Goal: Task Accomplishment & Management: Complete application form

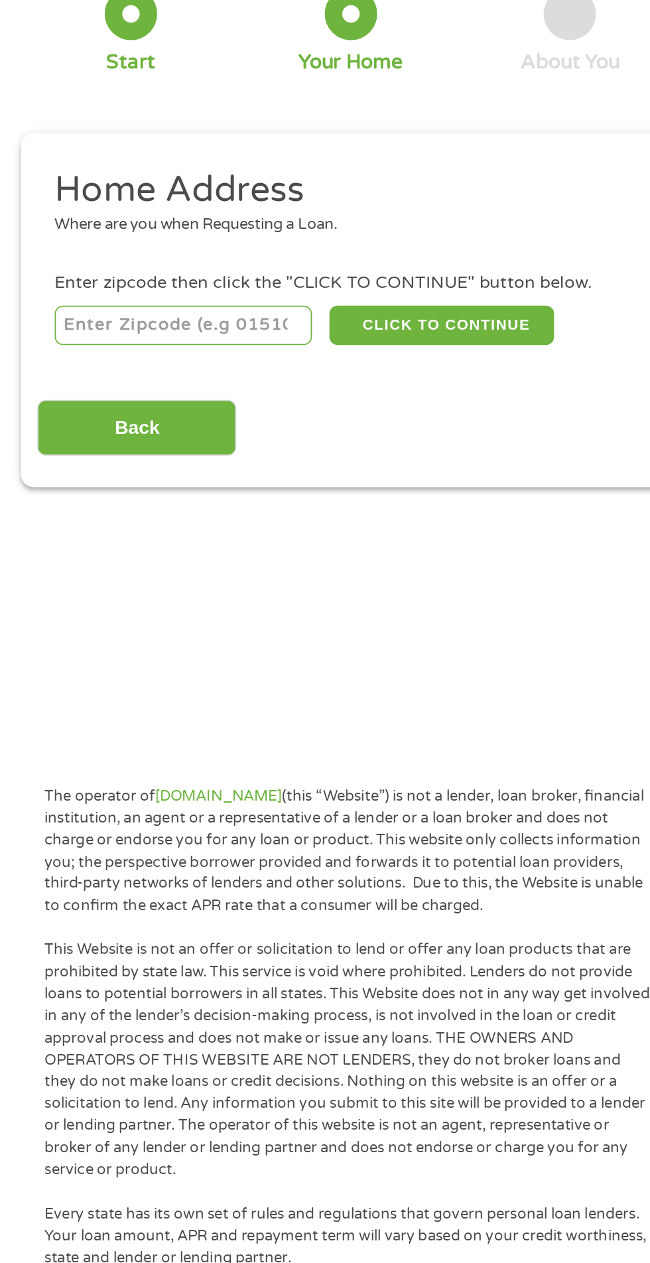
scroll to position [10, 0]
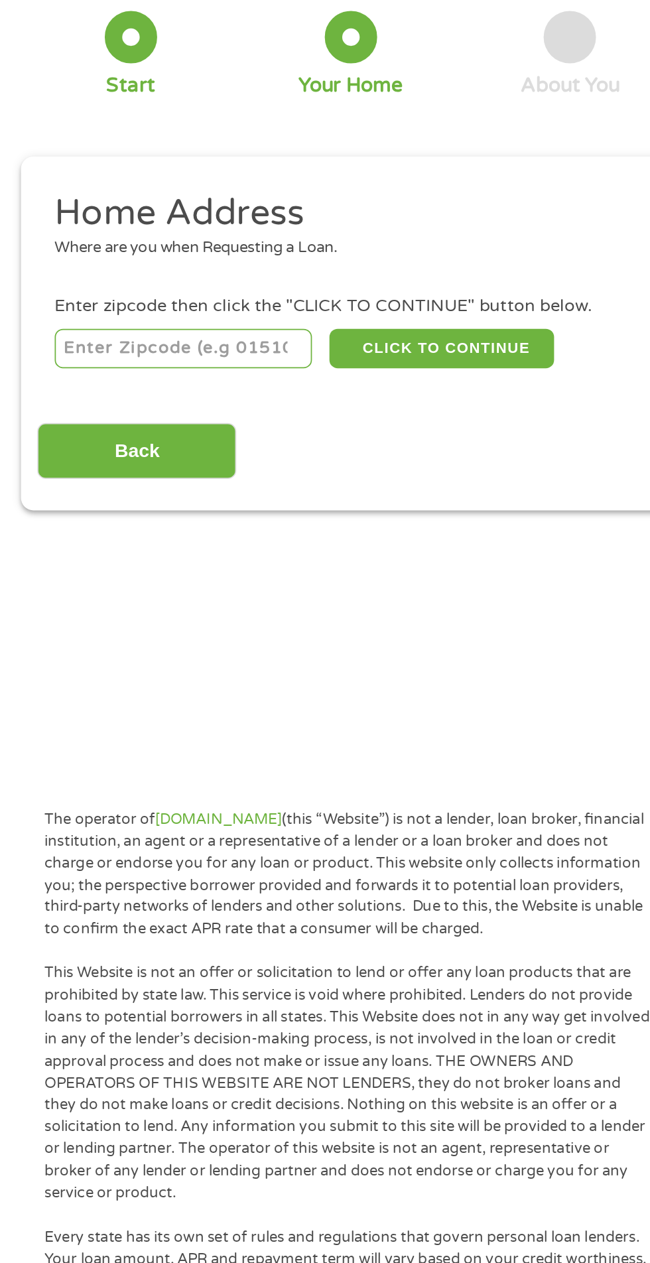
click at [125, 283] on input "number" at bounding box center [104, 284] width 147 height 23
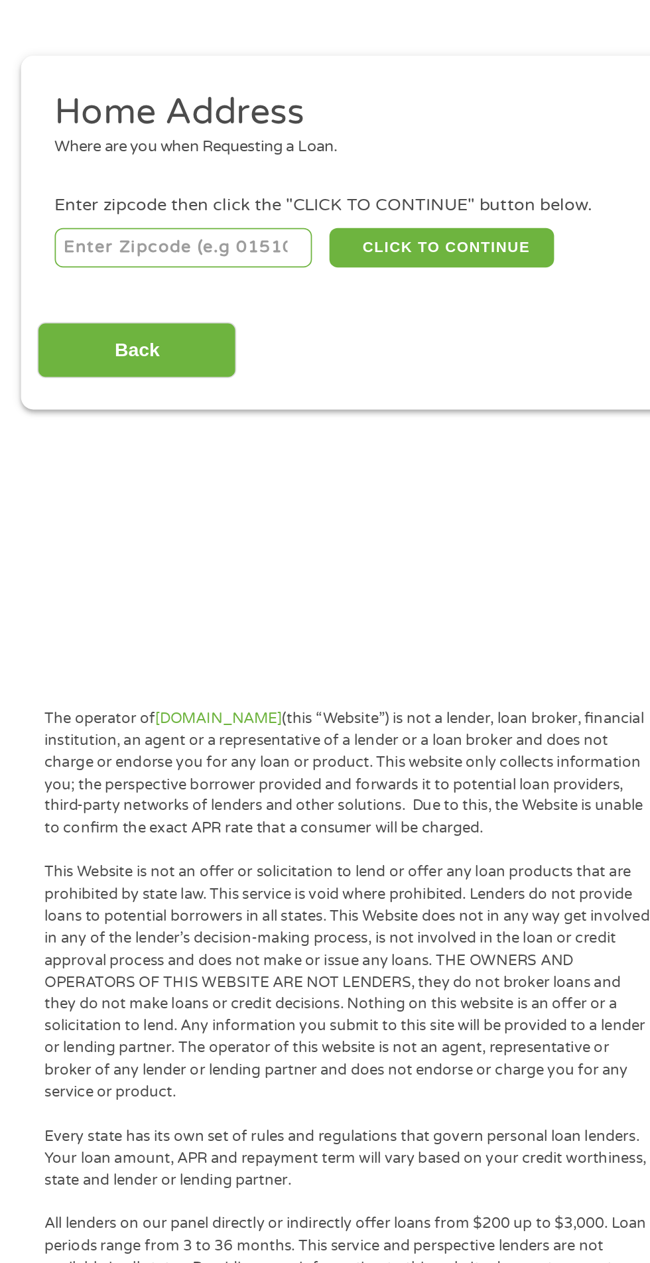
type input "76014"
select select "[US_STATE]"
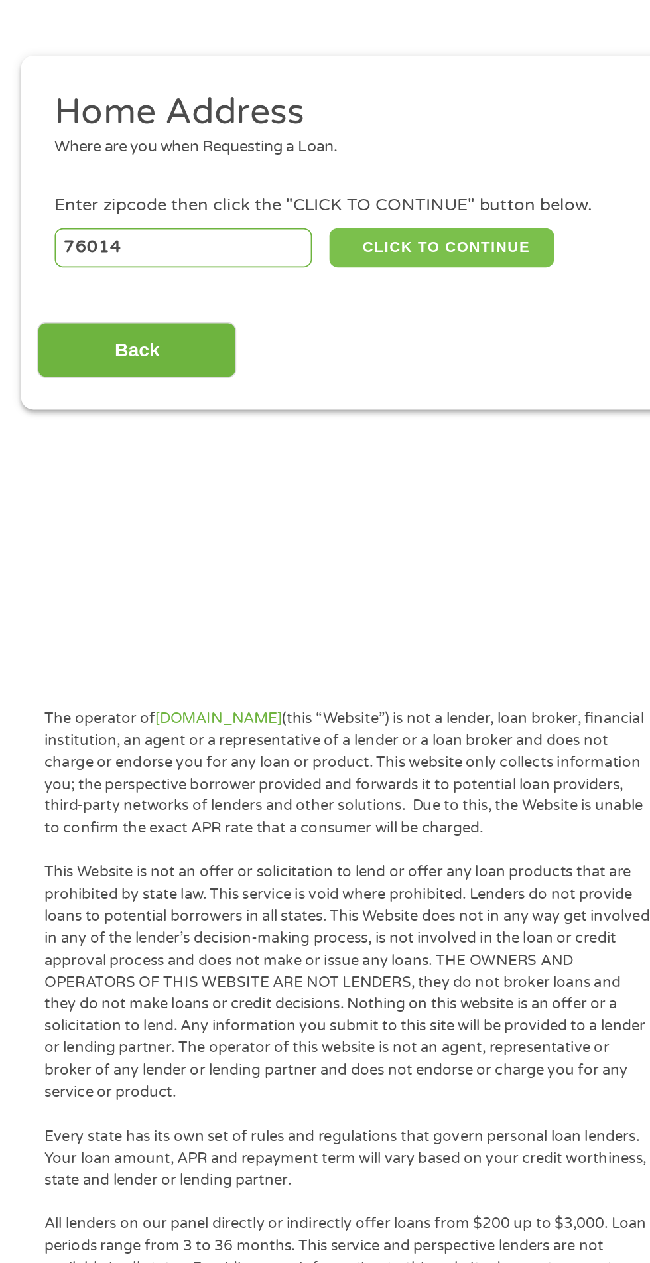
click at [287, 284] on button "CLICK TO CONTINUE" at bounding box center [252, 284] width 128 height 23
type input "76014"
type input "[GEOGRAPHIC_DATA]"
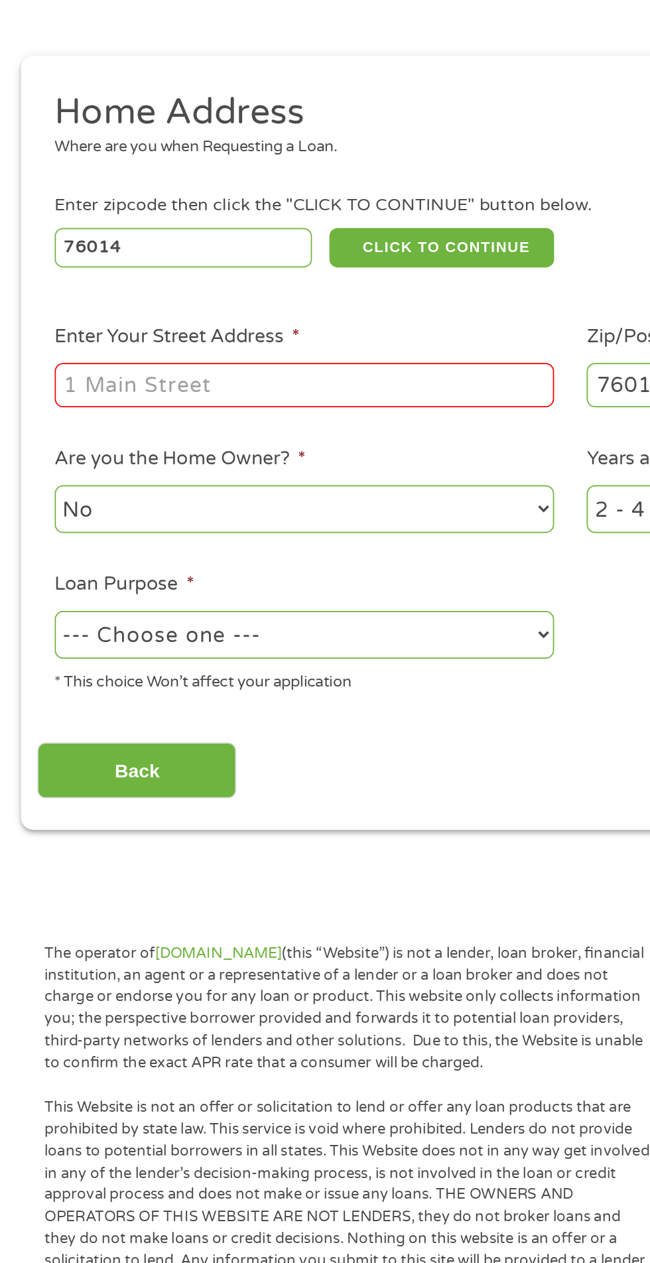
click at [212, 360] on input "Enter Your Street Address *" at bounding box center [173, 361] width 284 height 25
type input "[STREET_ADDRESS][PERSON_NAME]"
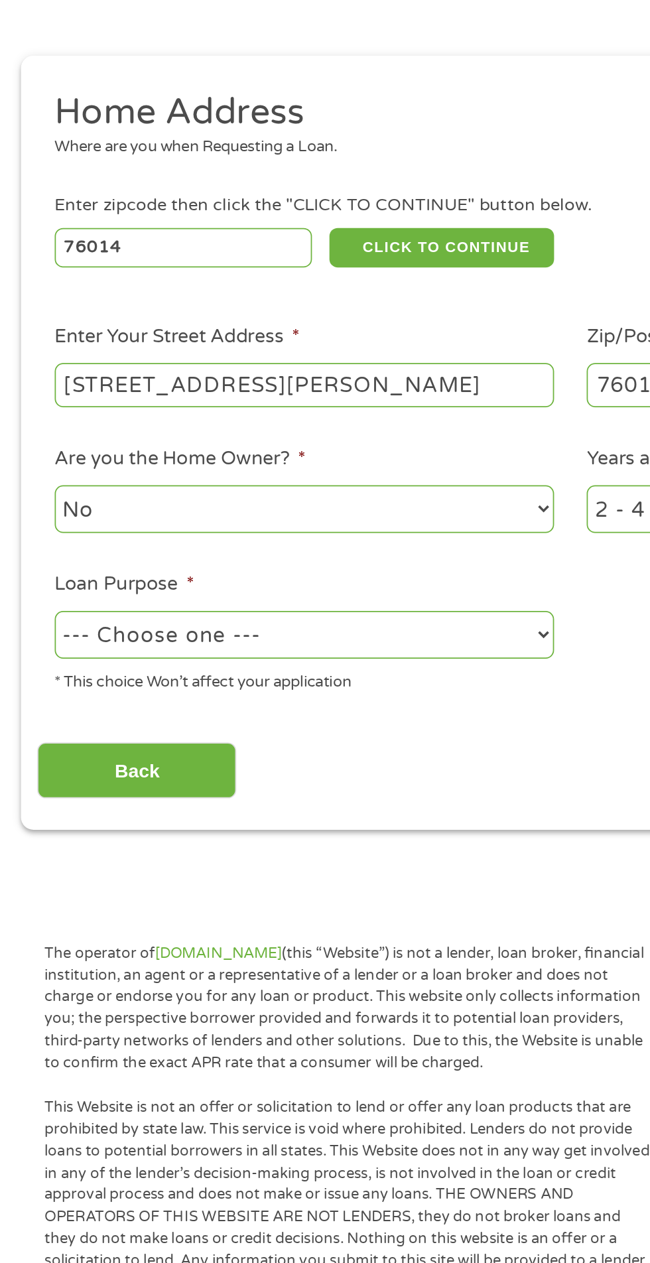
click at [167, 508] on select "--- Choose one --- Pay Bills Debt Consolidation Home Improvement Major Purchase…" at bounding box center [173, 504] width 284 height 27
select select "other"
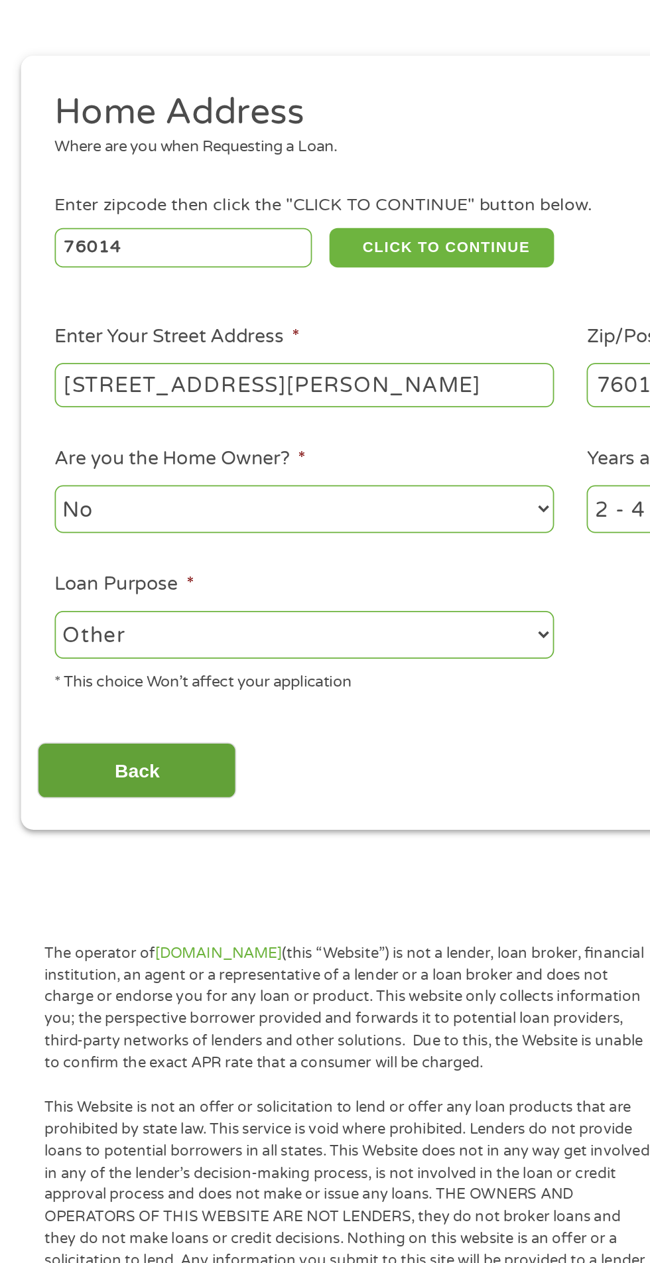
click at [100, 595] on input "Back" at bounding box center [77, 582] width 113 height 32
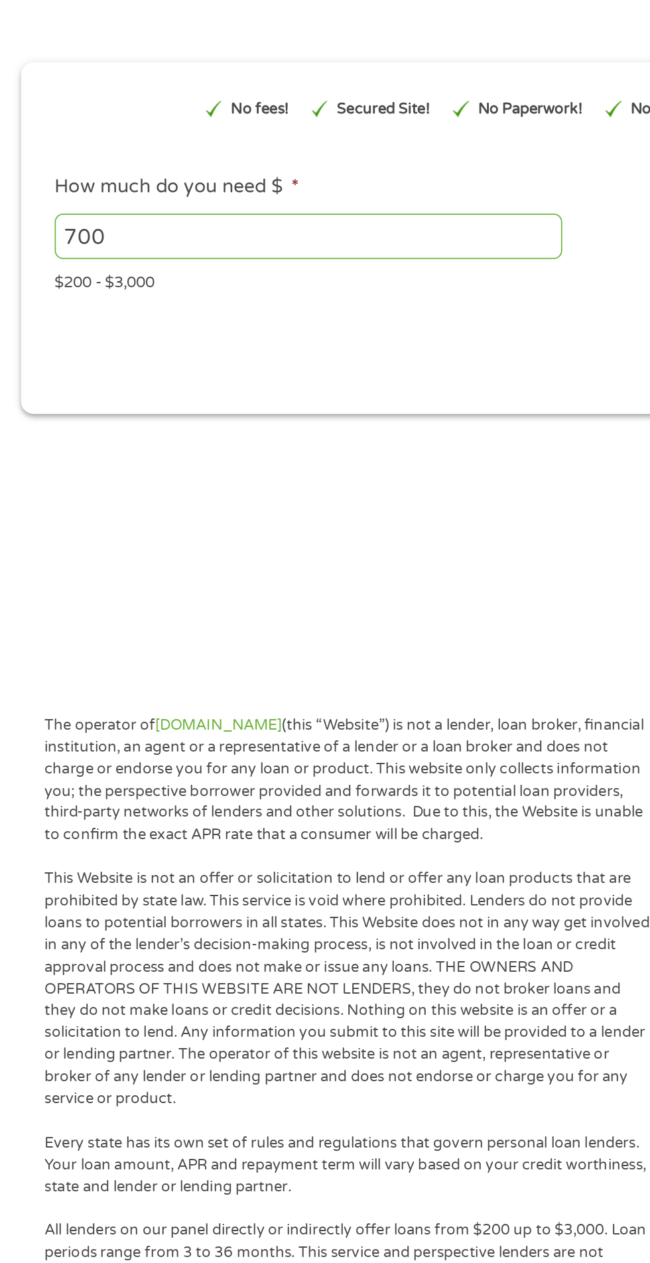
scroll to position [5, 5]
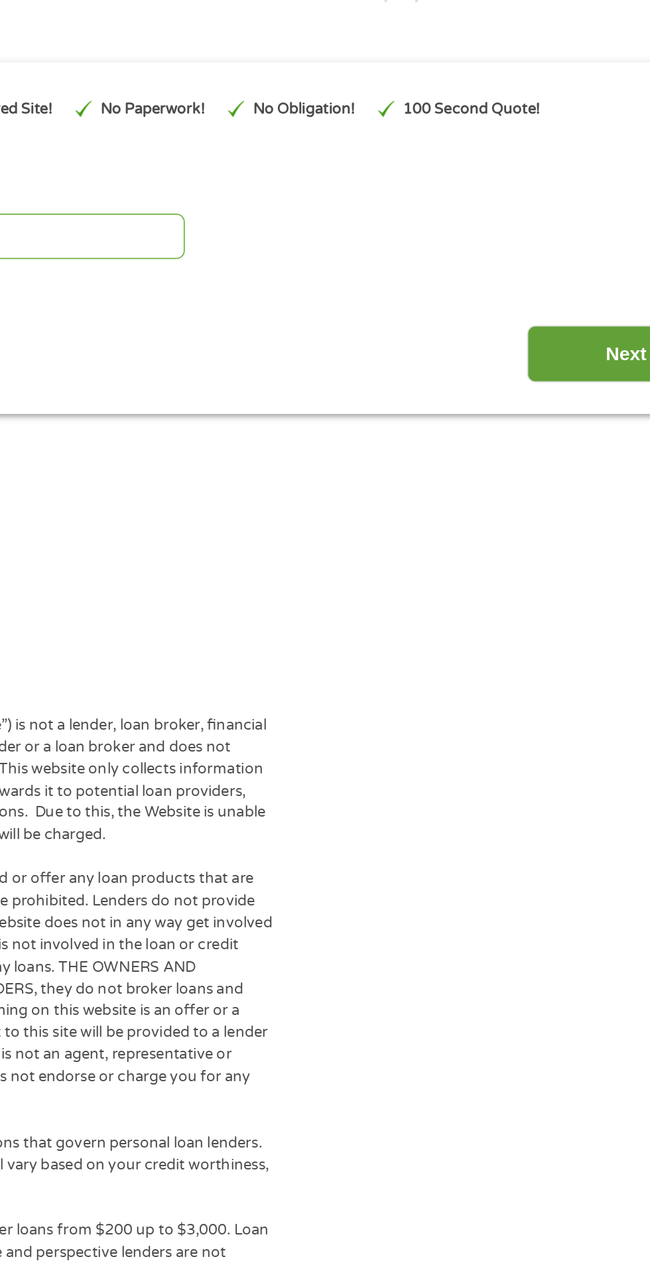
click at [561, 349] on input "Next" at bounding box center [571, 344] width 113 height 32
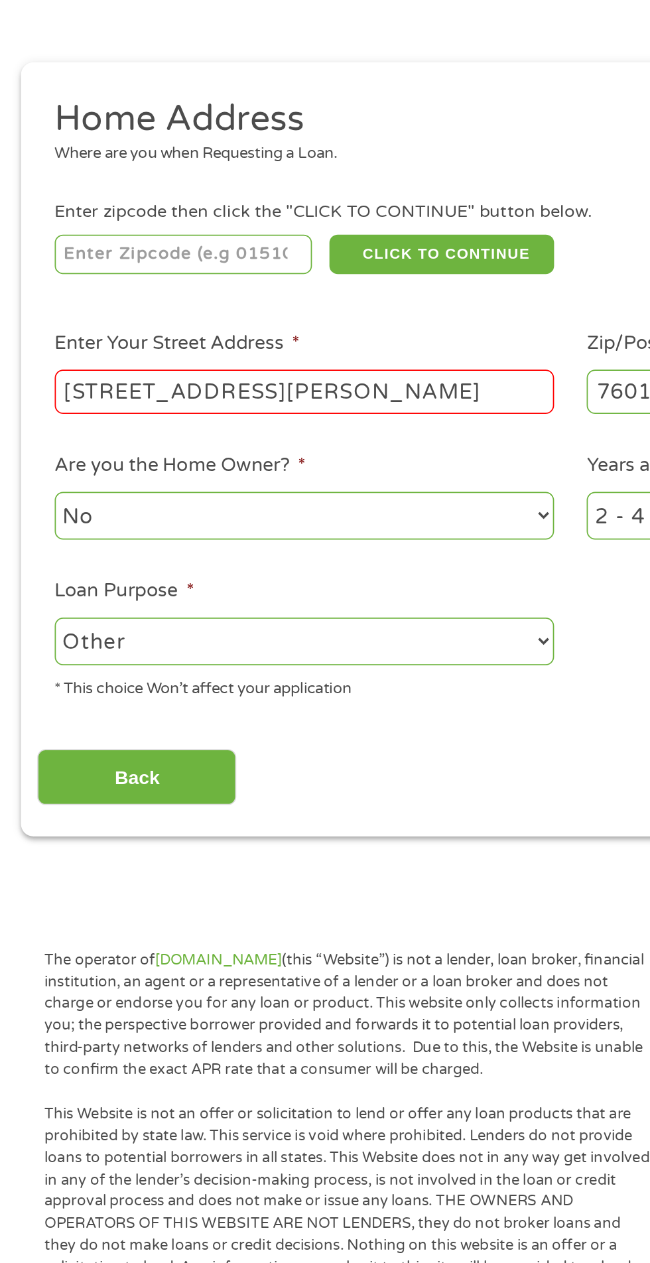
click at [135, 369] on input "[STREET_ADDRESS][PERSON_NAME]" at bounding box center [173, 365] width 284 height 25
type input "[STREET_ADDRESS][PERSON_NAME]"
type input "76014"
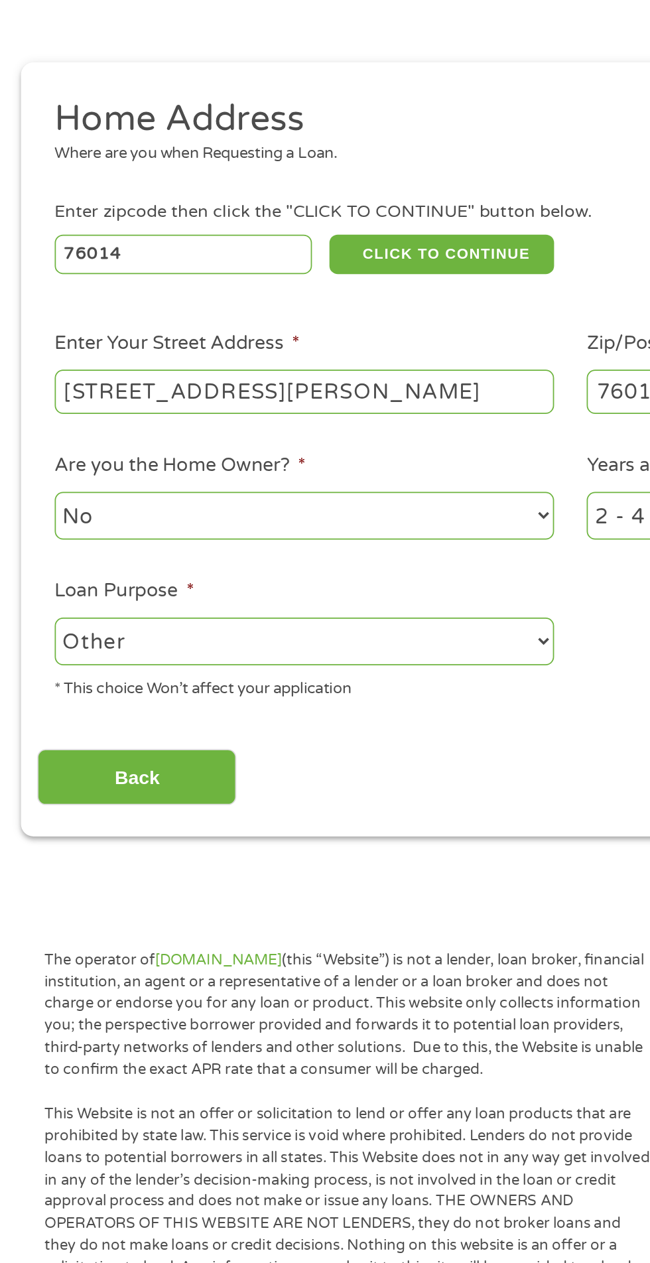
click at [207, 363] on input "[STREET_ADDRESS][PERSON_NAME]" at bounding box center [173, 365] width 284 height 25
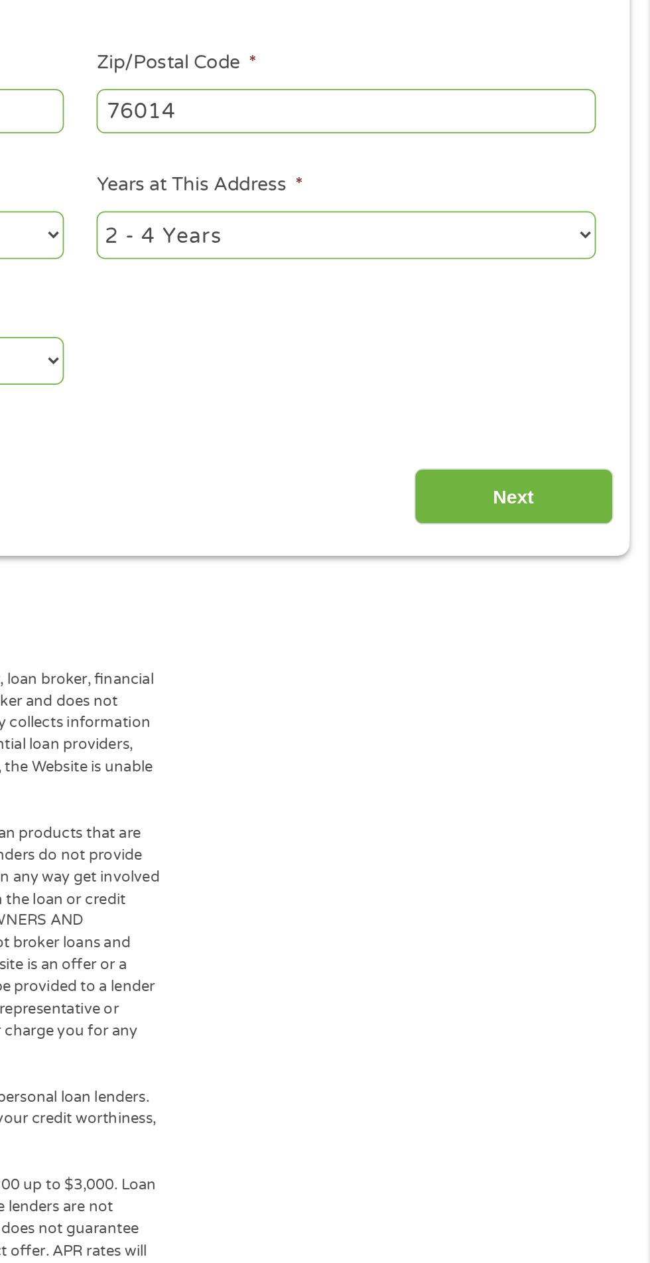
scroll to position [6, 0]
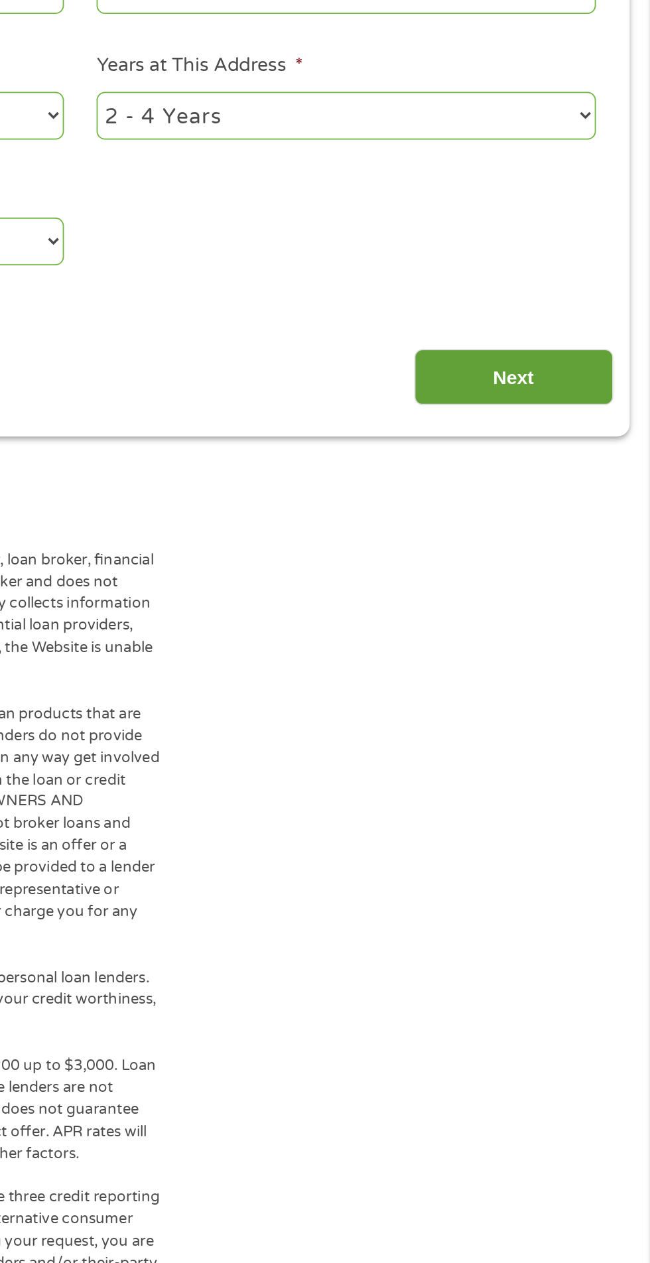
type input "[STREET_ADDRESS][PERSON_NAME]"
click at [573, 579] on input "Next" at bounding box center [571, 586] width 113 height 32
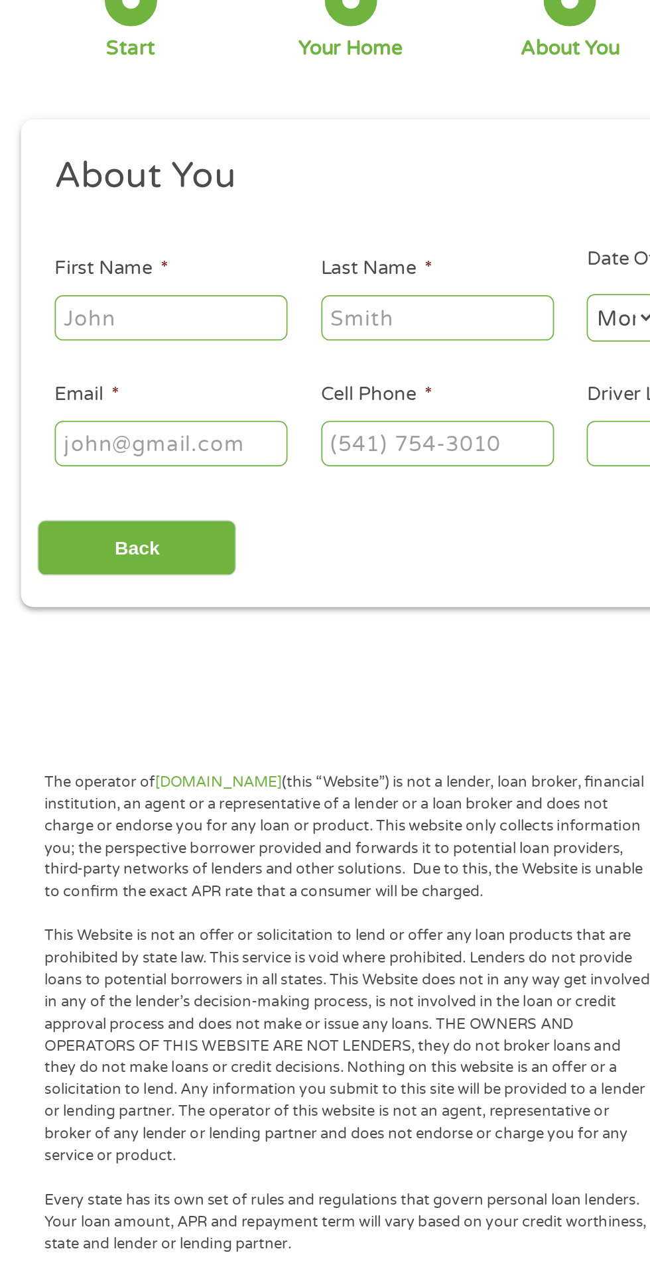
click at [113, 288] on input "First Name *" at bounding box center [97, 291] width 133 height 25
type input "KYLA"
type input "COOKS"
type input "[EMAIL_ADDRESS][DOMAIN_NAME]"
type input "[PHONE_NUMBER]"
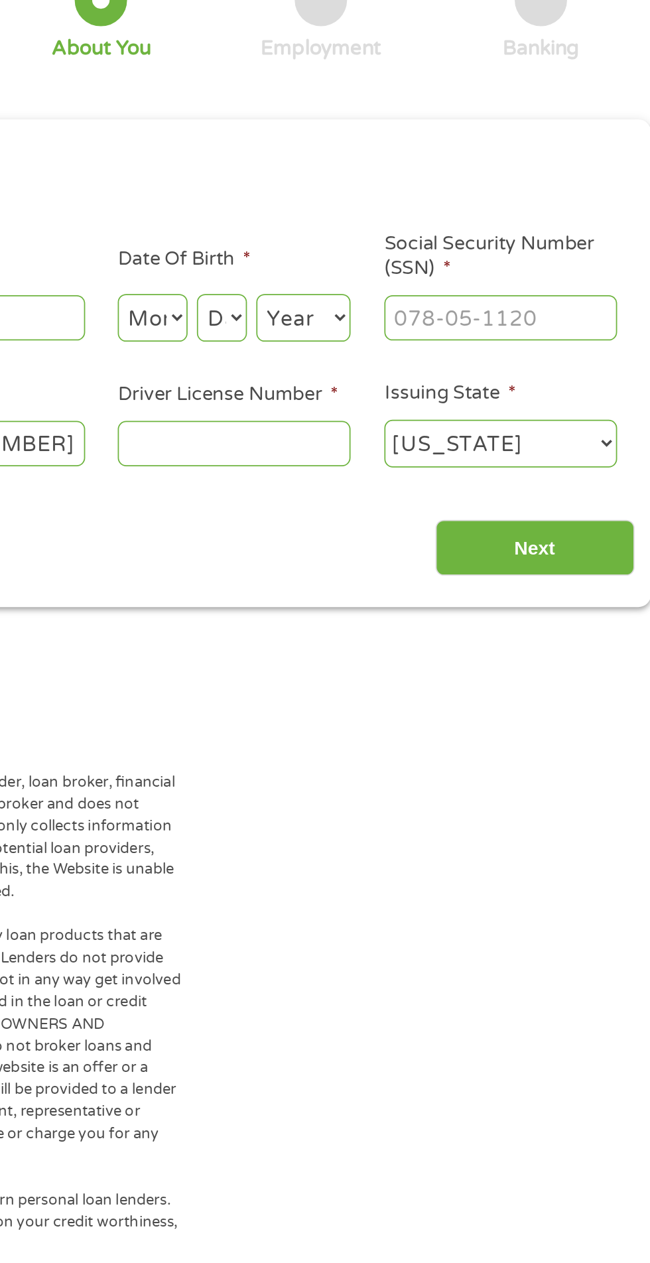
click at [361, 300] on select "Month 1 2 3 4 5 6 7 8 9 10 11 12" at bounding box center [354, 291] width 40 height 27
select select "3"
click at [404, 296] on select "Day 1 2 3 4 5 6 7 8 9 10 11 12 13 14 15 16 17 18 19 20 21 22 23 24 25 26 27 28 …" at bounding box center [393, 291] width 29 height 27
select select "31"
click at [452, 288] on select "Year [DATE] 2006 2005 2004 2003 2002 2001 2000 1999 1998 1997 1996 1995 1994 19…" at bounding box center [440, 291] width 54 height 27
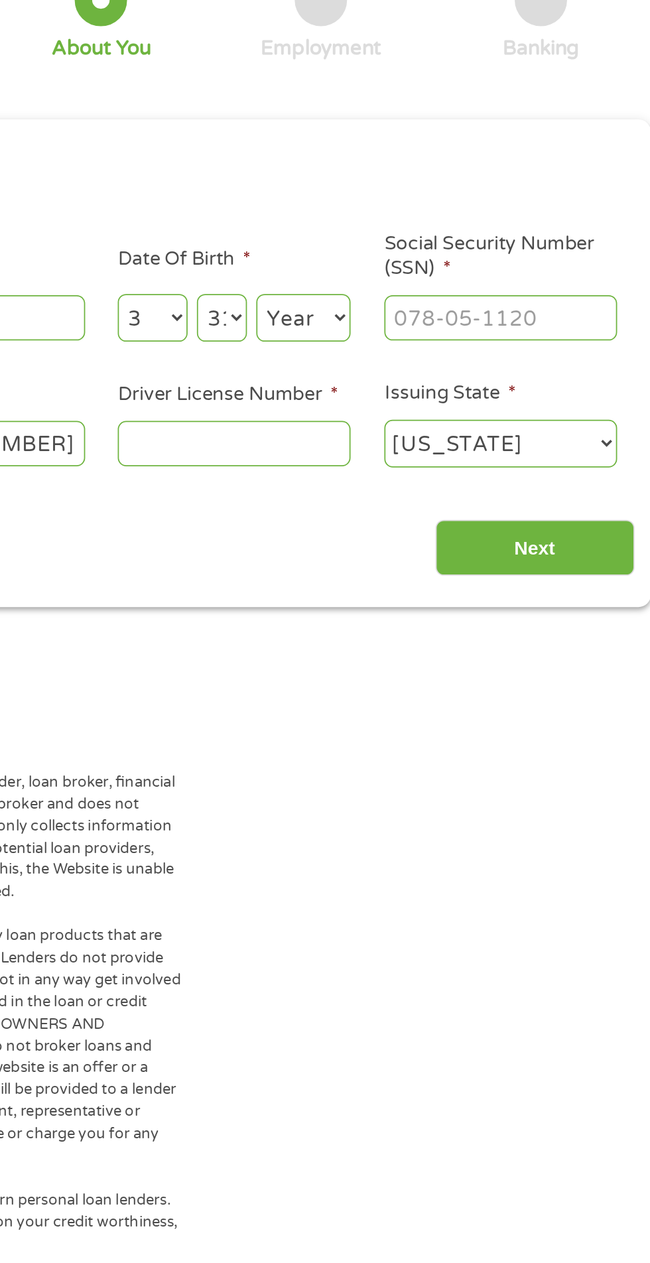
select select "1973"
click at [597, 291] on input "Social Security Number (SSN) *" at bounding box center [552, 291] width 133 height 25
type input "439-23-0266"
click at [415, 359] on input "Driver License Number *" at bounding box center [400, 362] width 133 height 25
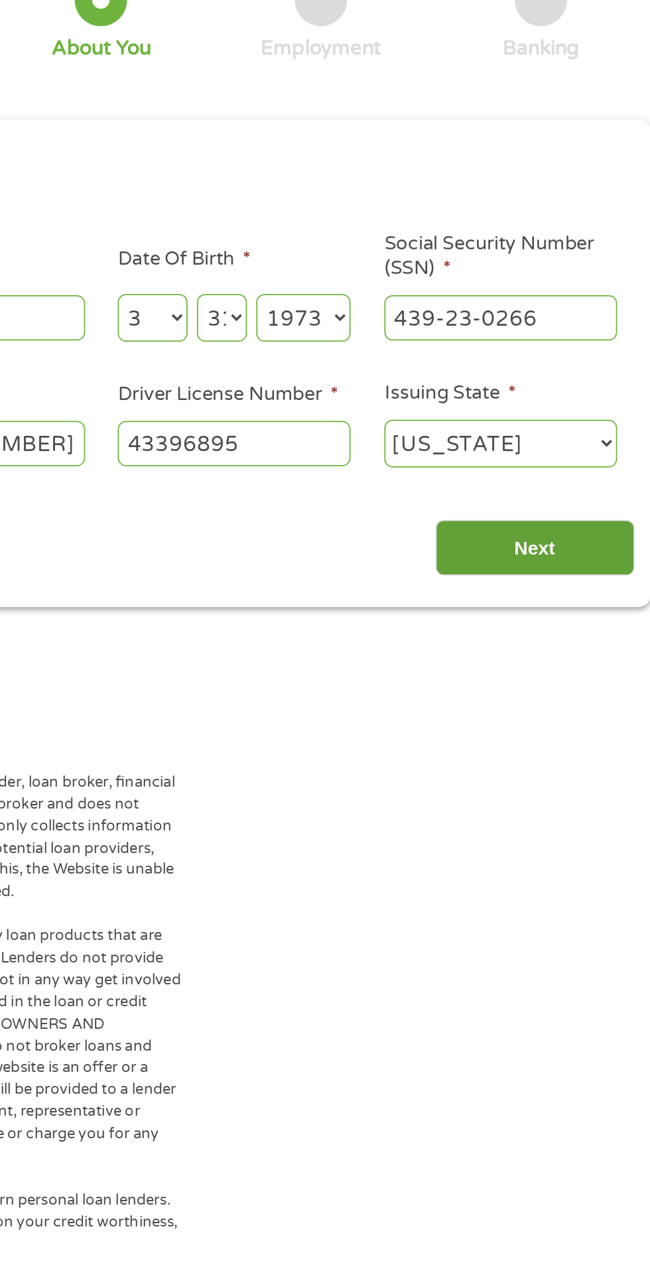
type input "43396895"
click at [569, 427] on input "Next" at bounding box center [571, 423] width 113 height 32
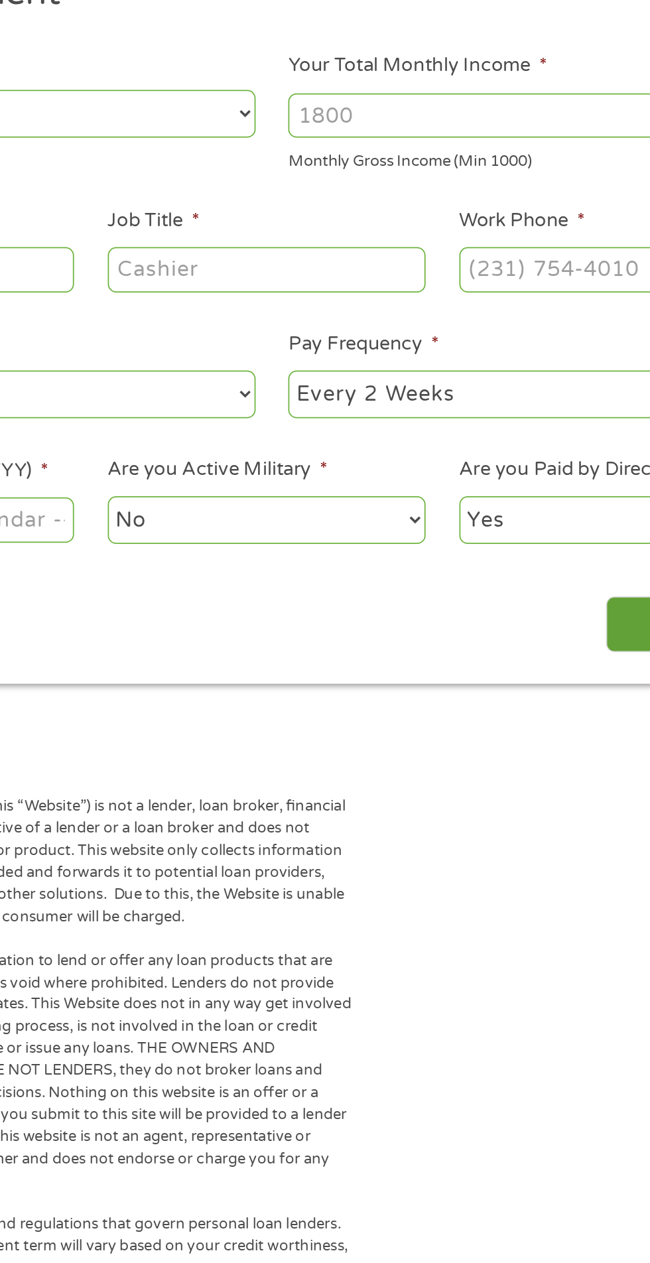
click at [529, 569] on input "Next" at bounding box center [571, 570] width 113 height 32
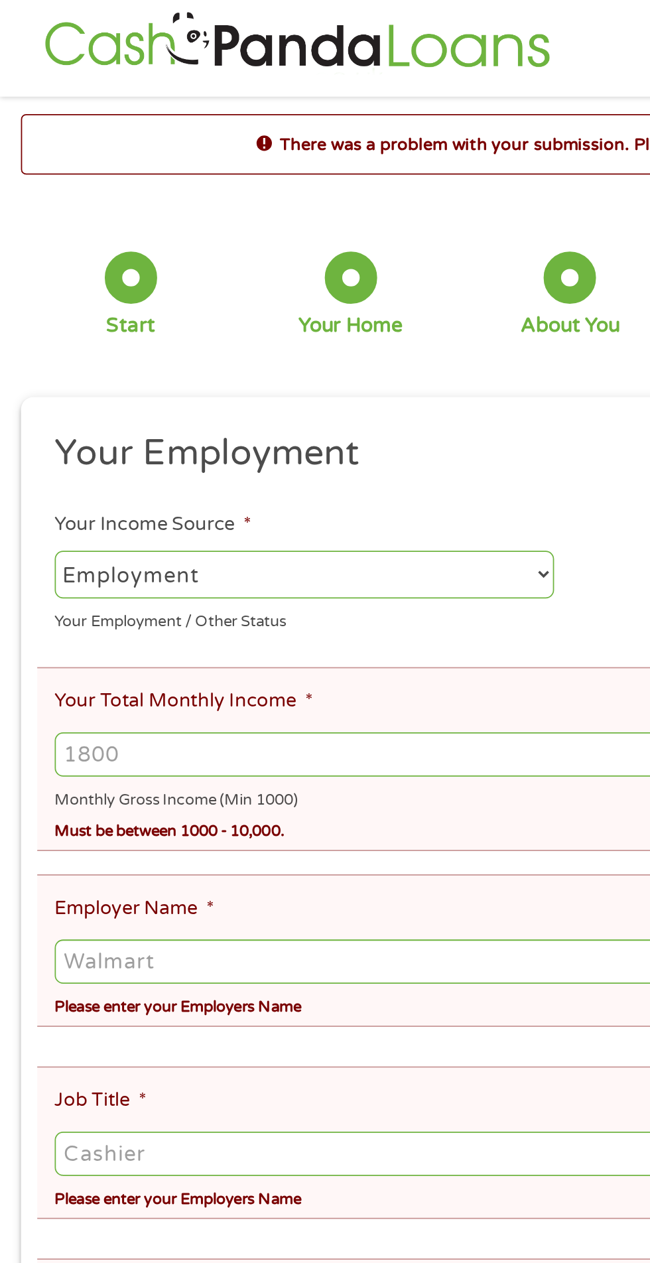
click at [96, 436] on input "Your Total Monthly Income *" at bounding box center [325, 431] width 588 height 25
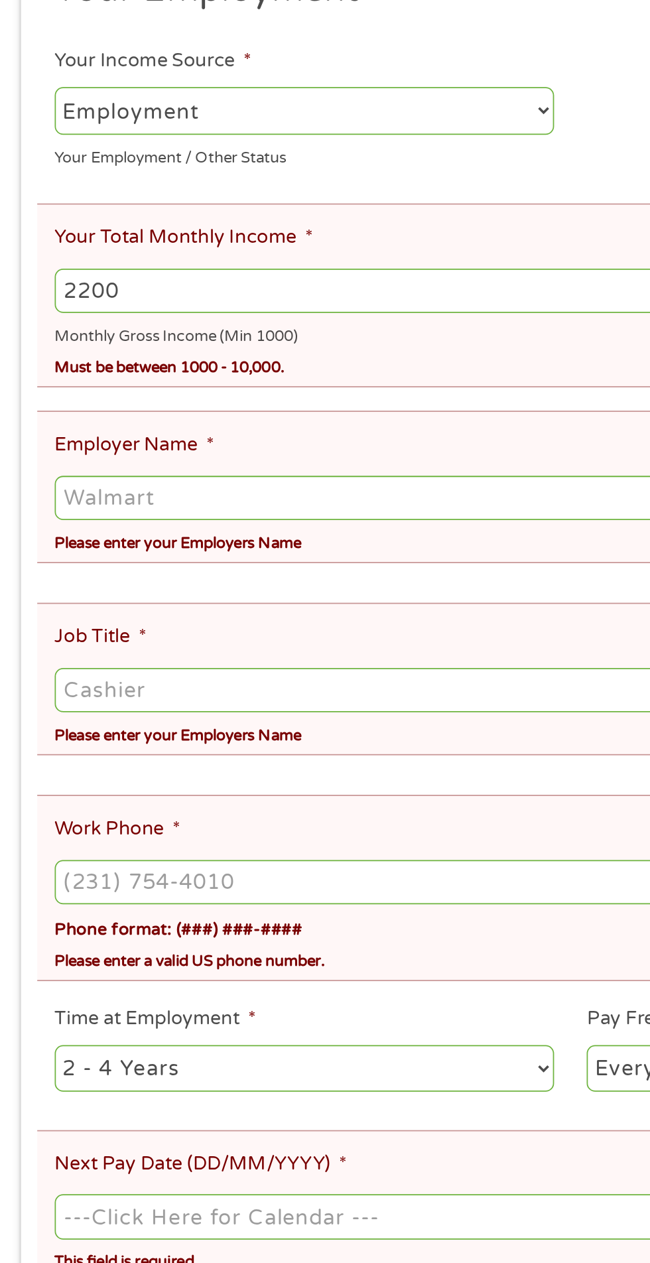
type input "2200"
click at [155, 550] on input "Employer Name *" at bounding box center [325, 549] width 588 height 25
type input "X"
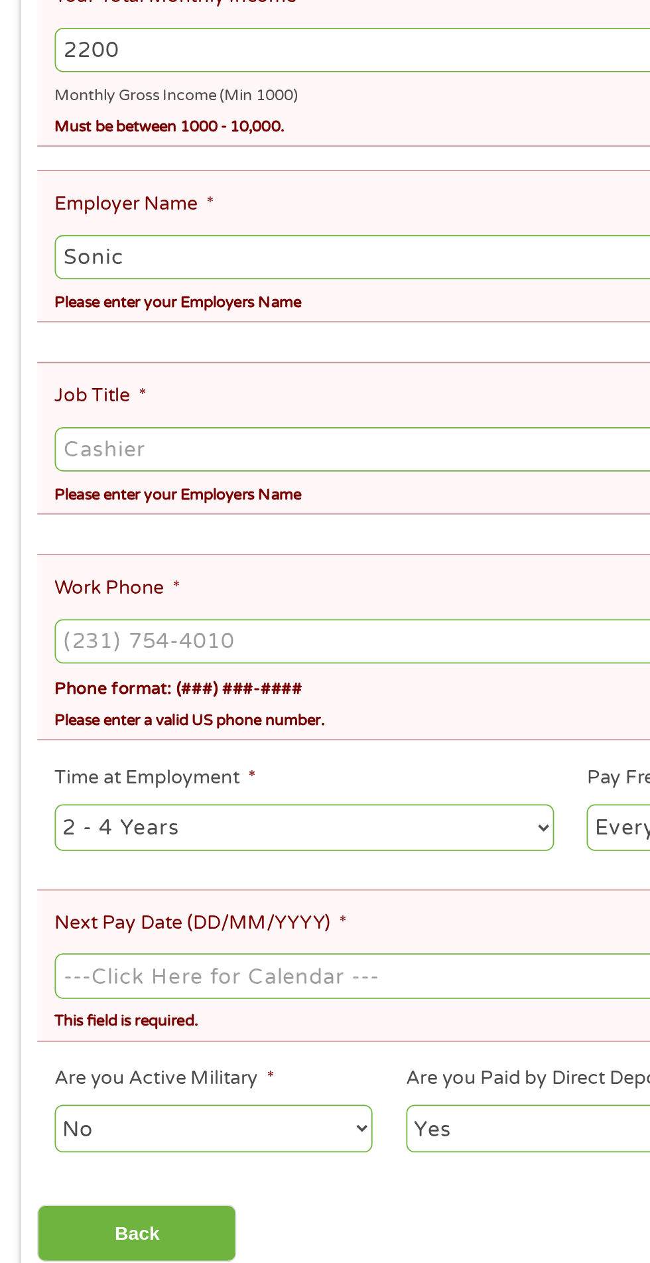
type input "Sonic"
click at [207, 647] on input "Job Title *" at bounding box center [325, 659] width 588 height 25
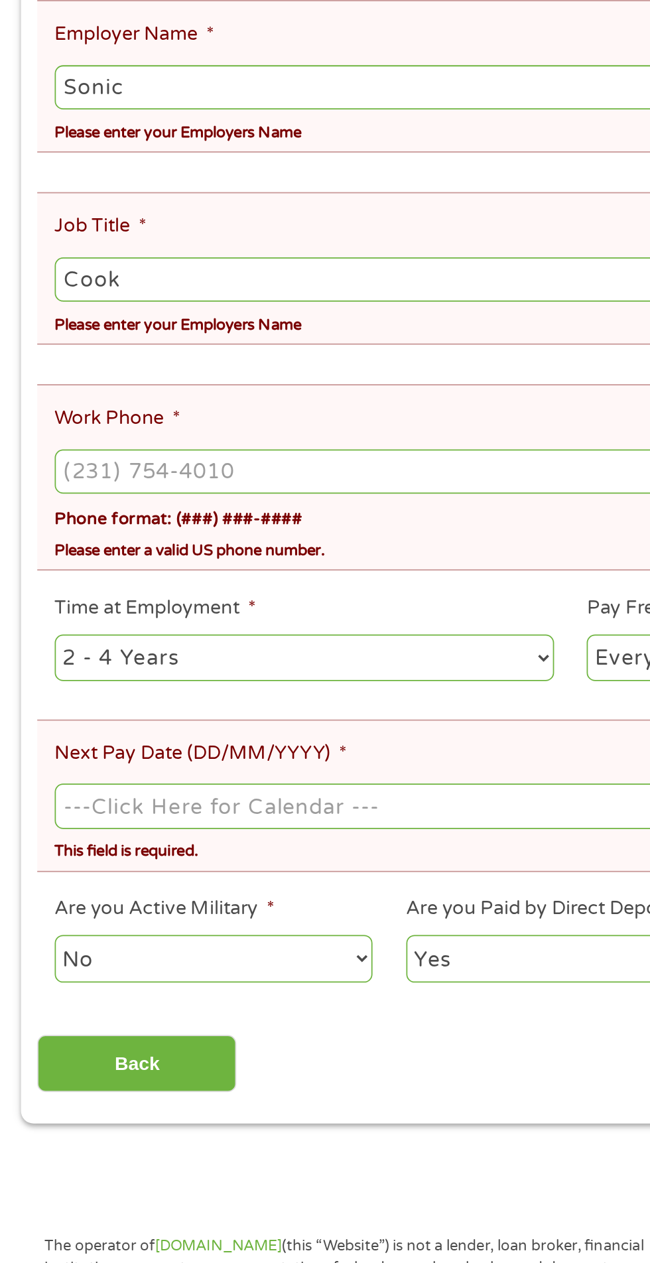
type input "Cook"
click at [203, 759] on input "Work Phone *" at bounding box center [325, 768] width 588 height 25
type input "[PHONE_NUMBER]"
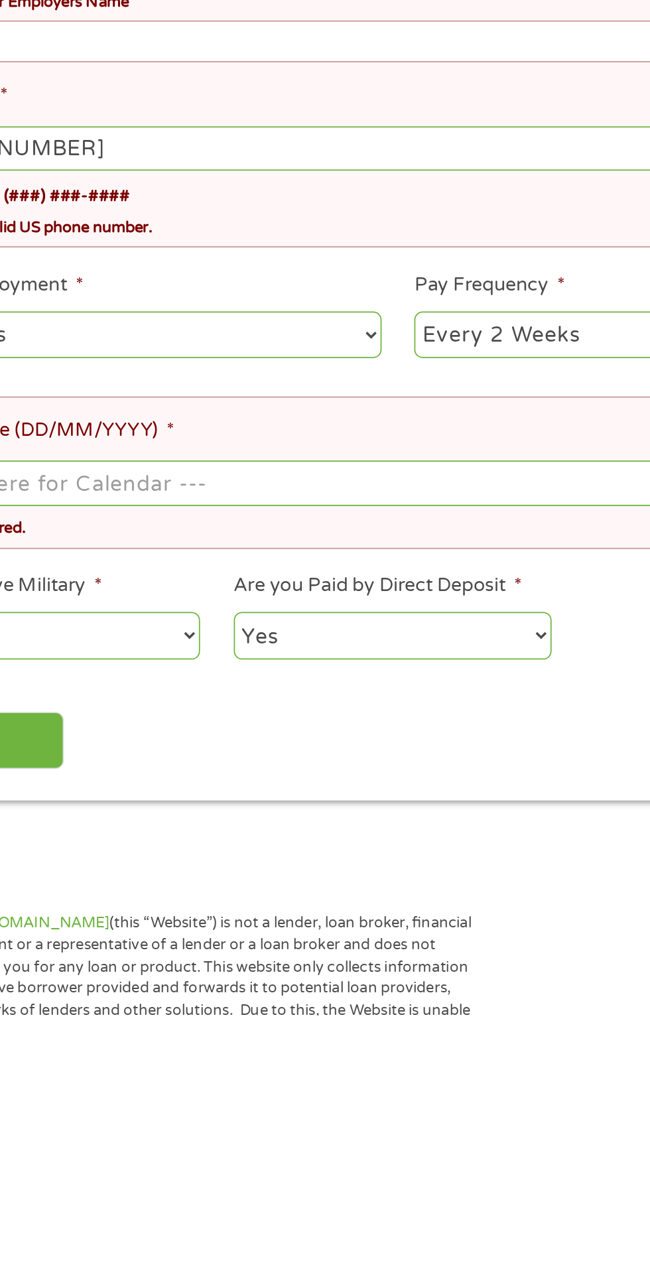
click at [393, 861] on select "--- Choose one --- Every 2 Weeks Every Week Monthly Semi-Monthly" at bounding box center [476, 874] width 284 height 27
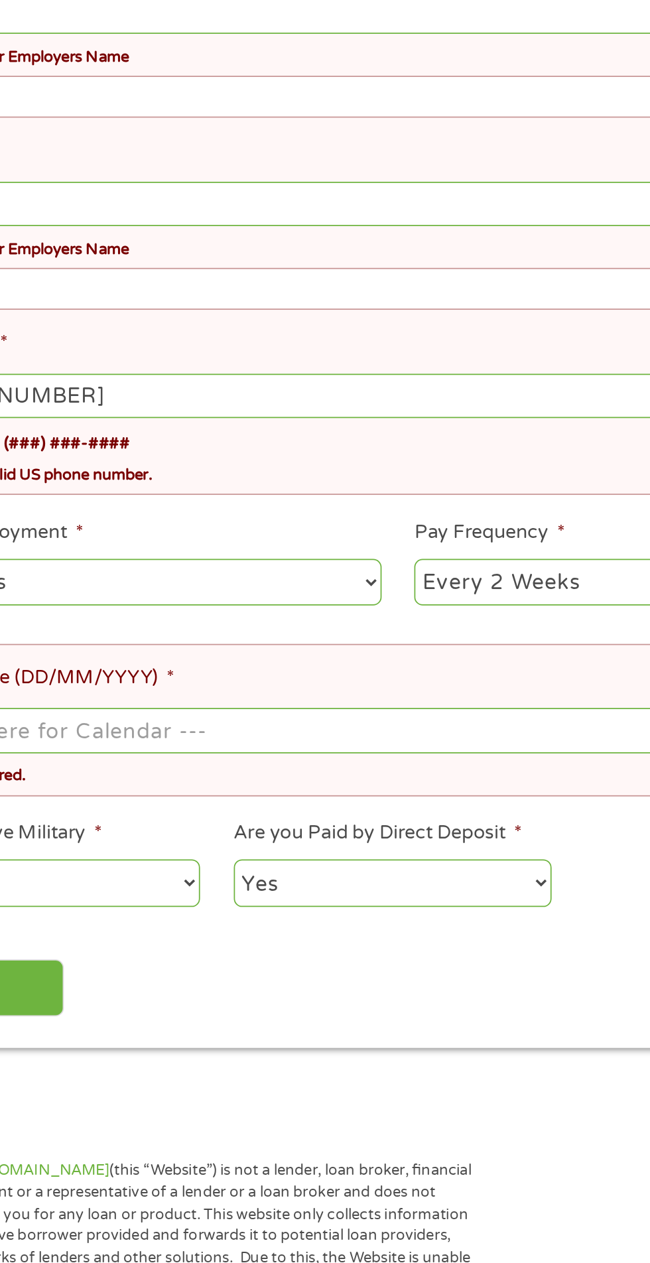
select select "weekly"
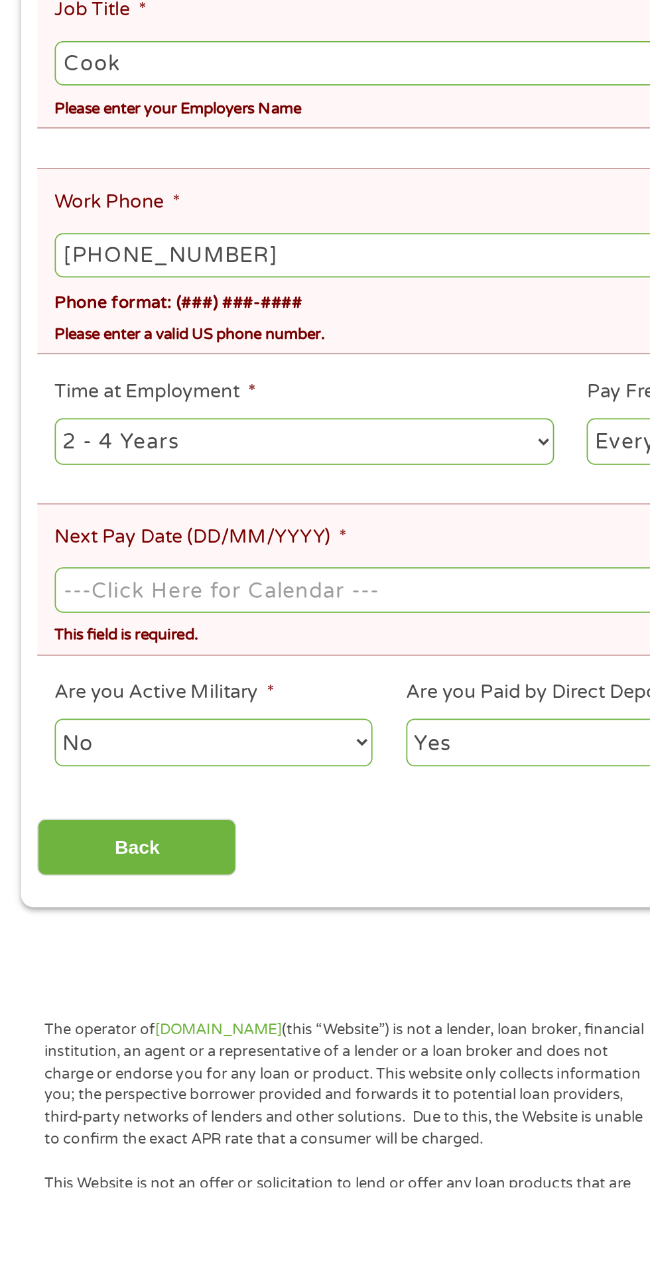
scroll to position [46, 0]
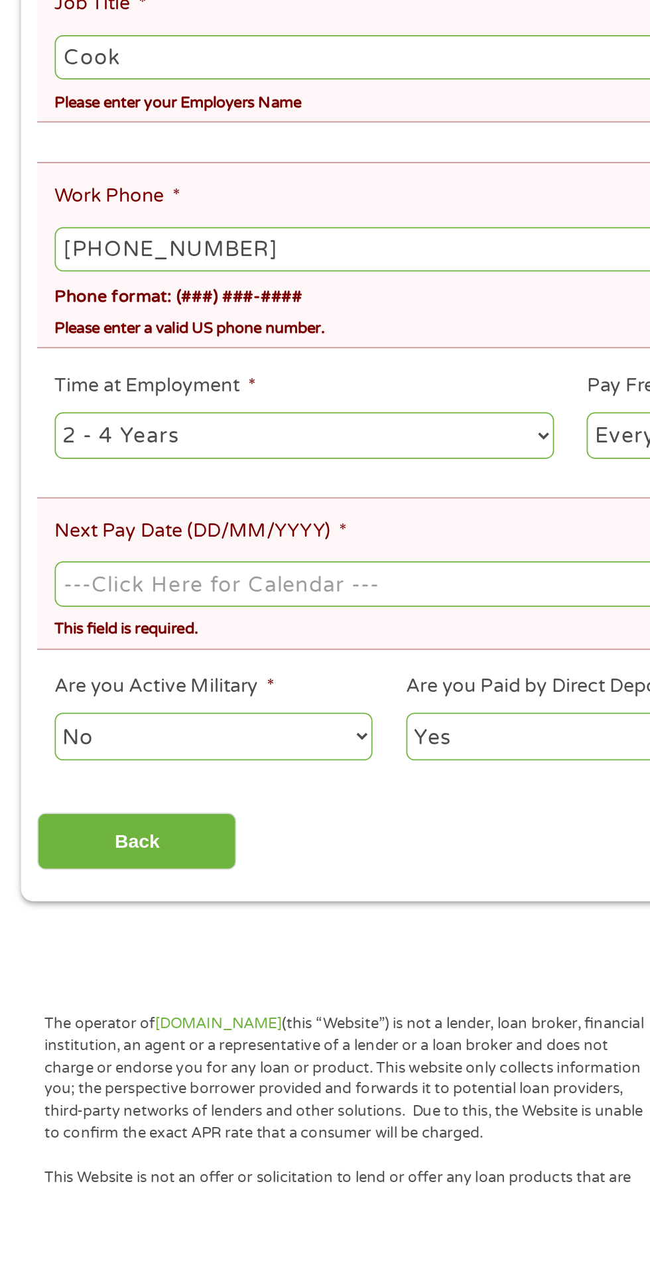
click at [211, 913] on input "Next Pay Date (DD/MM/YYYY) *" at bounding box center [325, 919] width 588 height 25
click at [140, 905] on body "Home Get Loan Offer How it works FAQs Blog Cash Loans Quick Loans Online Loans …" at bounding box center [325, 1233] width 650 height 2559
click at [166, 907] on input "[DATE]" at bounding box center [325, 919] width 588 height 25
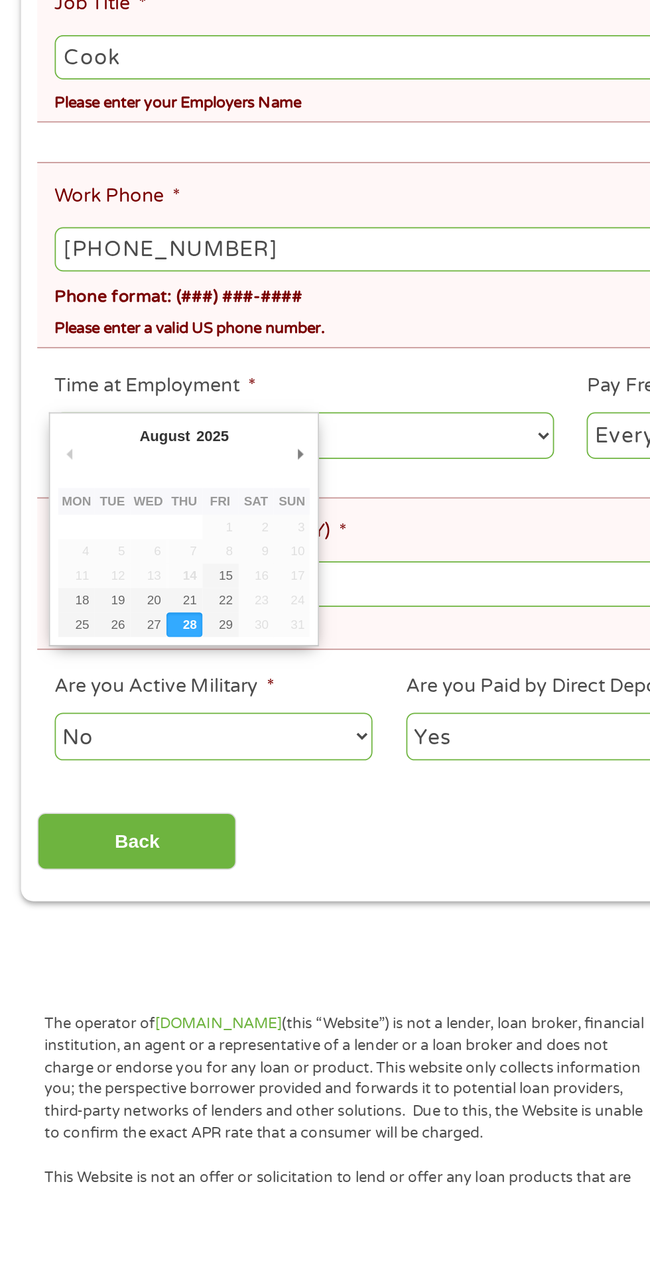
type input "[DATE]"
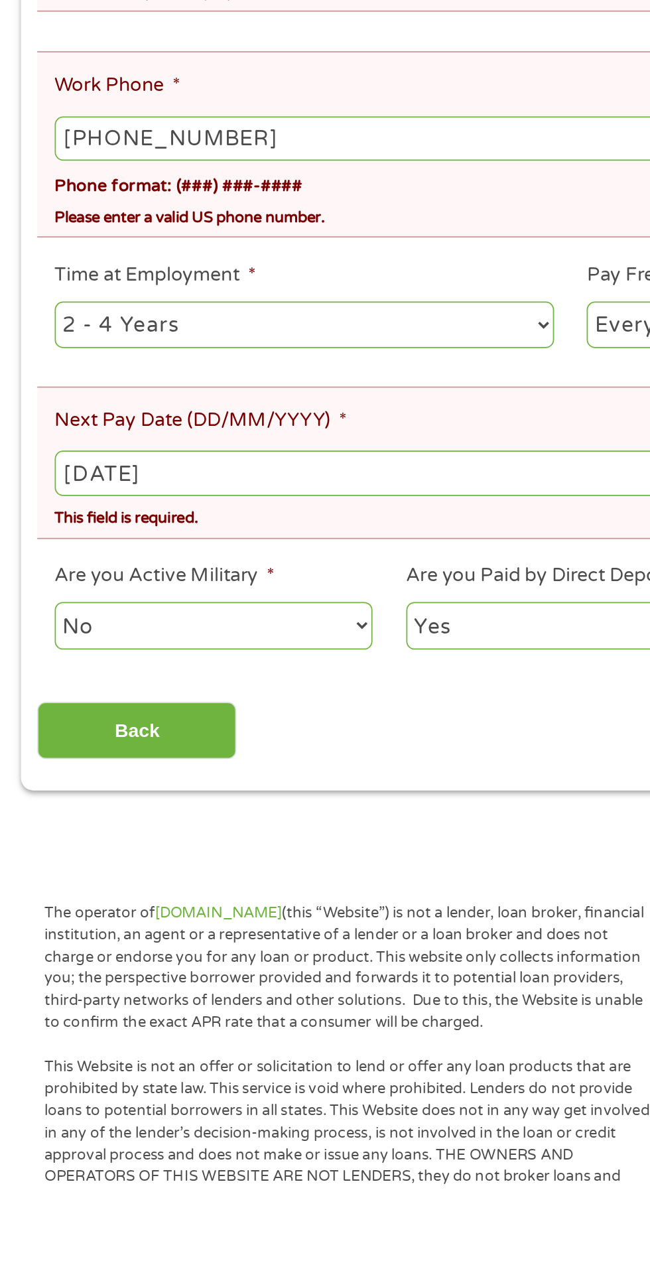
scroll to position [112, 0]
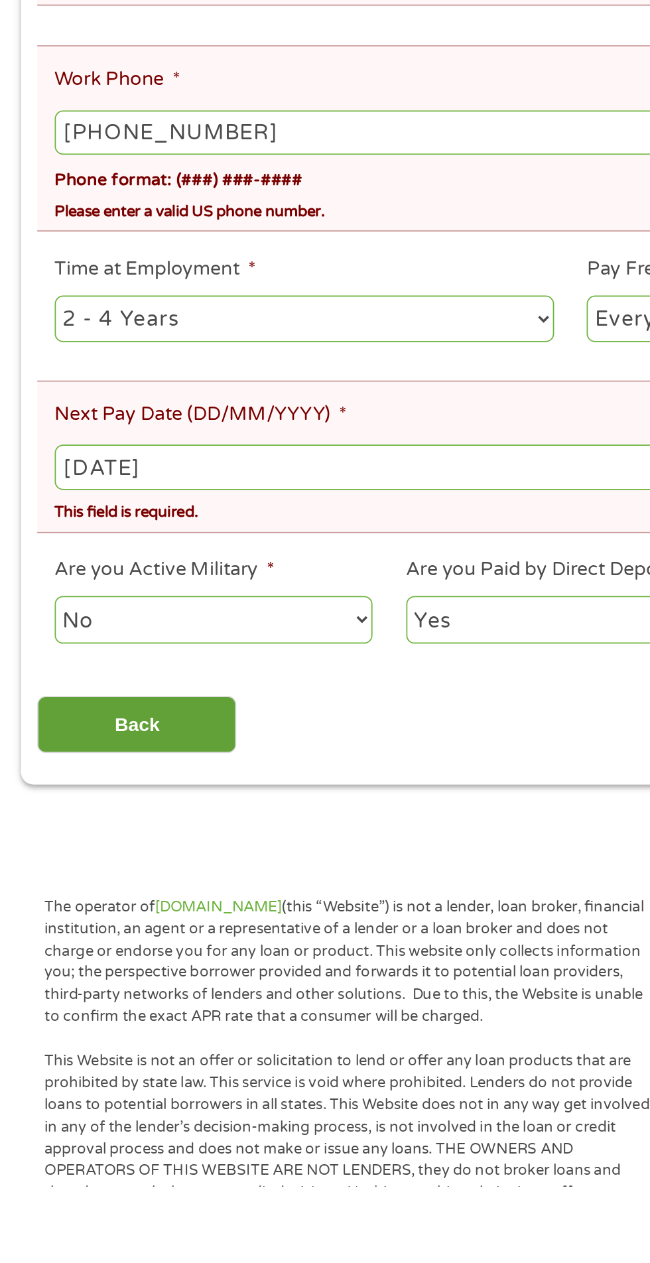
click at [107, 983] on input "Back" at bounding box center [77, 999] width 113 height 32
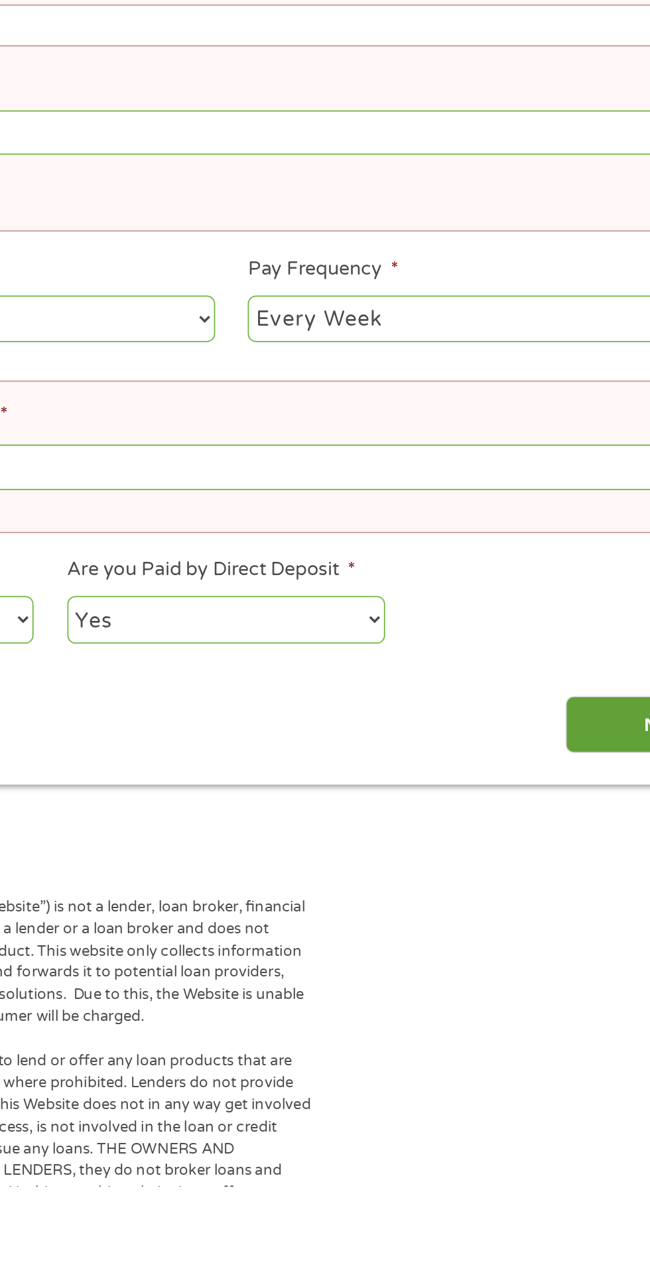
click at [519, 990] on input "Next" at bounding box center [571, 999] width 113 height 32
click at [536, 983] on input "Next" at bounding box center [571, 999] width 113 height 32
click at [541, 983] on input "Next" at bounding box center [571, 999] width 113 height 32
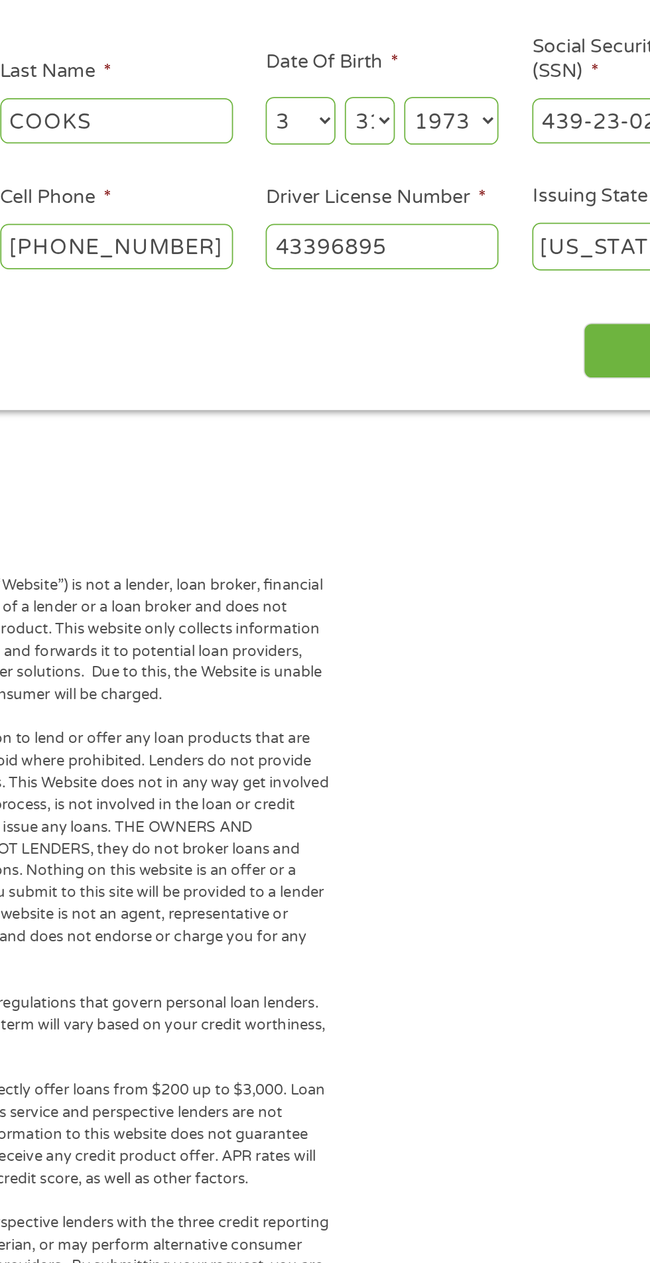
scroll to position [6, 0]
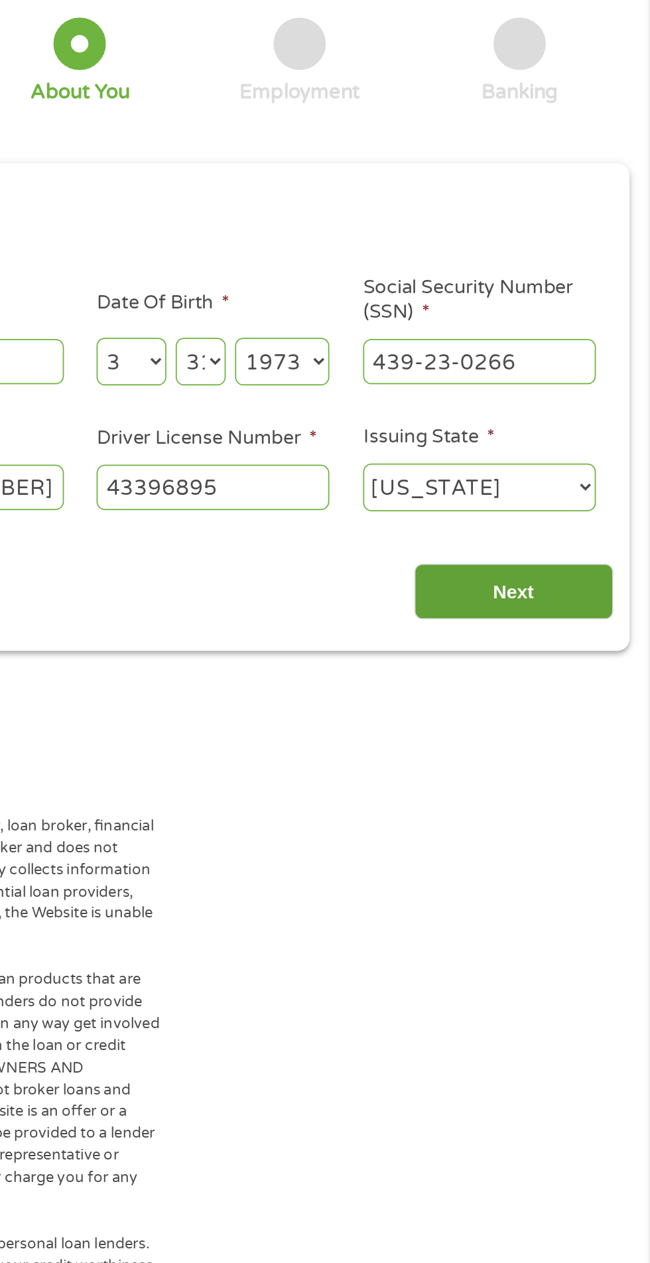
click at [585, 414] on input "Next" at bounding box center [571, 423] width 113 height 32
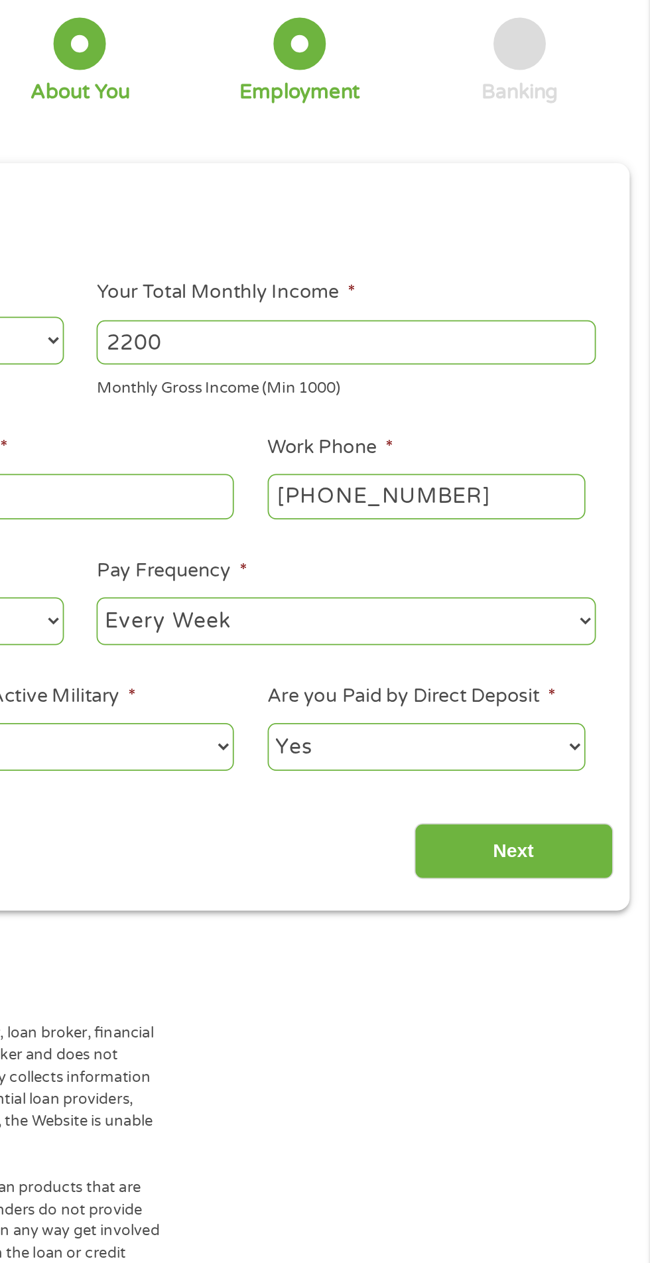
scroll to position [5, 5]
click at [550, 564] on input "Next" at bounding box center [571, 570] width 113 height 32
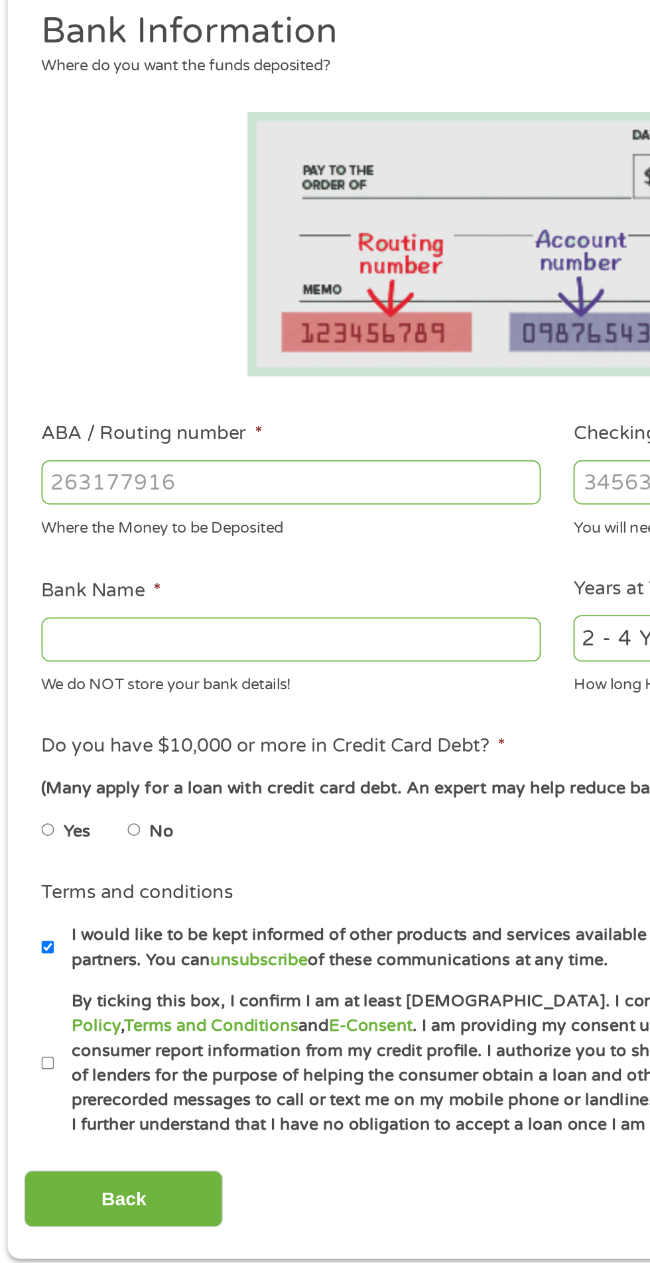
scroll to position [6, 0]
